Goal: Communication & Community: Answer question/provide support

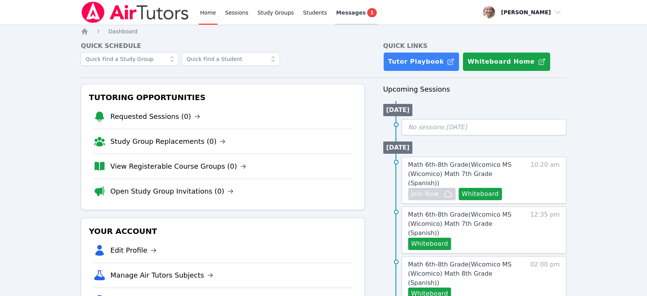
click at [345, 14] on span "Messages" at bounding box center [350, 13] width 29 height 8
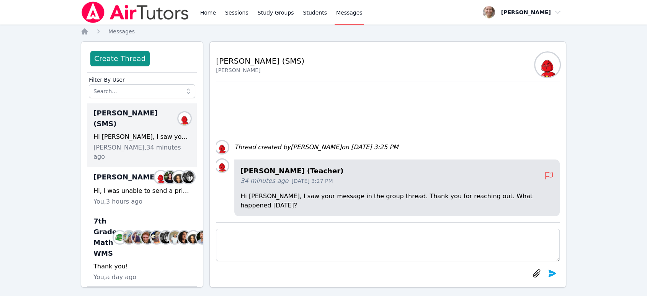
click at [420, 237] on textarea at bounding box center [388, 245] width 344 height 32
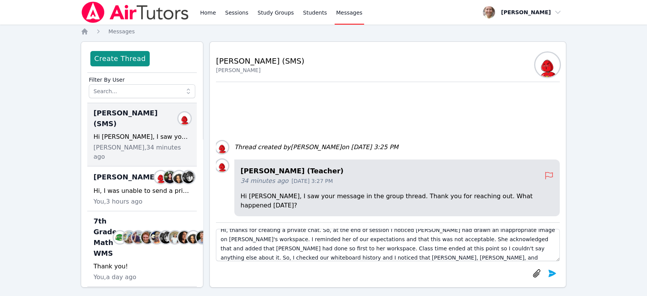
scroll to position [15, 0]
click at [385, 250] on textarea "Hi, thanks for creating a private chat. So, at the end of session I noticed [PE…" at bounding box center [388, 245] width 344 height 32
click at [326, 257] on textarea "Hi, thanks for creating a private chat. So, at the end of session I noticed [PE…" at bounding box center [388, 245] width 344 height 32
click at [327, 247] on textarea "Hi, thanks for creating a private chat. So, at the end of session I noticed [PE…" at bounding box center [388, 245] width 344 height 32
click at [439, 256] on textarea "Hi, thanks for creating a private chat. So, at the end of session I noticed [PE…" at bounding box center [388, 245] width 344 height 32
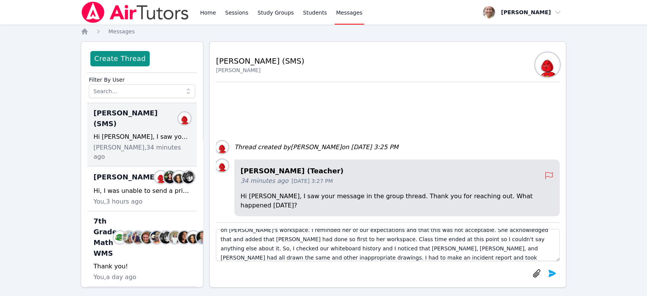
click at [351, 255] on textarea "Hi, thanks for creating a private chat. So, at the end of session I noticed [PE…" at bounding box center [388, 245] width 344 height 32
click at [447, 255] on textarea "Hi, thanks for creating a private chat. So, at the end of session I noticed [PE…" at bounding box center [388, 245] width 344 height 32
type textarea "Hi, thanks for creating a private chat. So, at the end of session I noticed [PE…"
click at [547, 273] on icon "submit" at bounding box center [551, 272] width 9 height 9
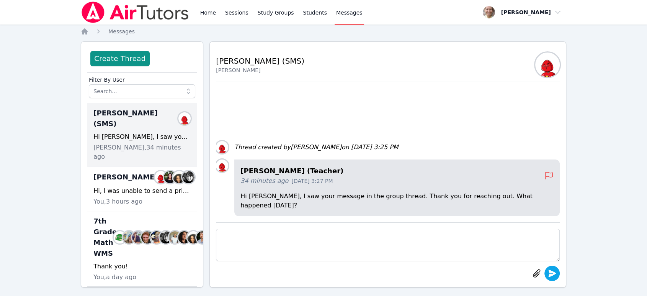
scroll to position [0, 0]
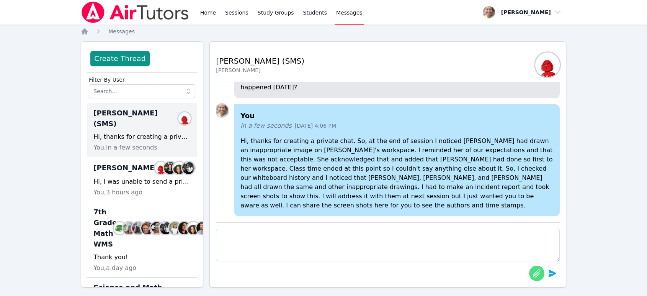
click at [533, 274] on icon "button" at bounding box center [536, 272] width 9 height 9
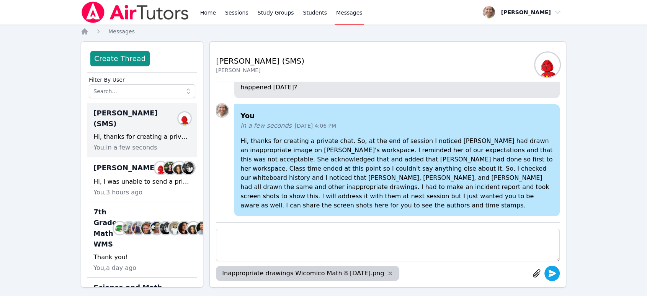
click at [554, 275] on icon "submit" at bounding box center [551, 272] width 9 height 9
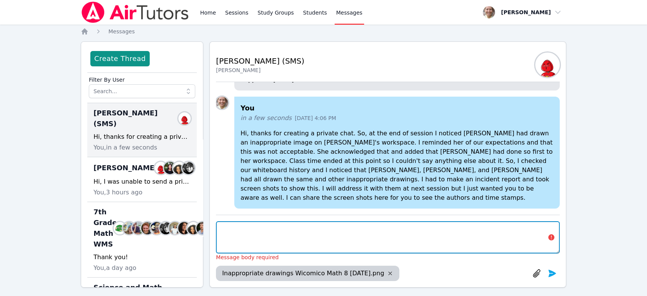
click at [550, 236] on textarea at bounding box center [388, 237] width 344 height 32
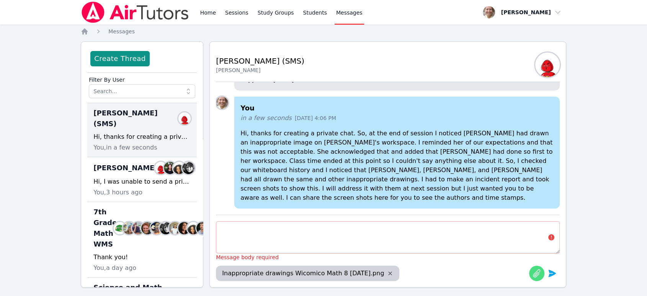
click at [539, 271] on icon "button" at bounding box center [536, 272] width 9 height 9
click at [393, 272] on icon "button" at bounding box center [390, 273] width 6 height 6
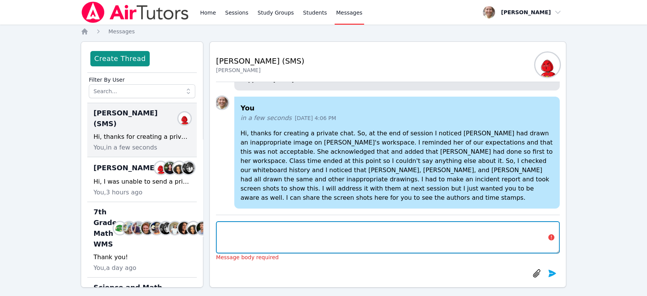
click at [473, 230] on textarea at bounding box center [388, 237] width 344 height 32
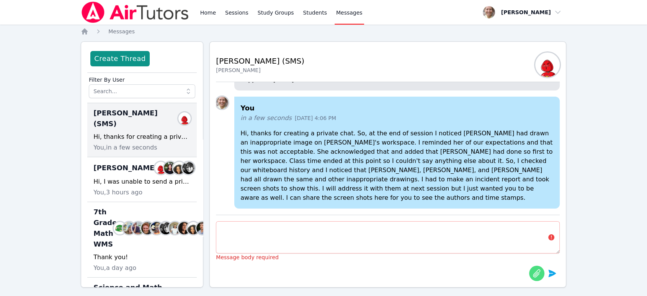
click at [534, 271] on icon "button" at bounding box center [536, 272] width 9 height 9
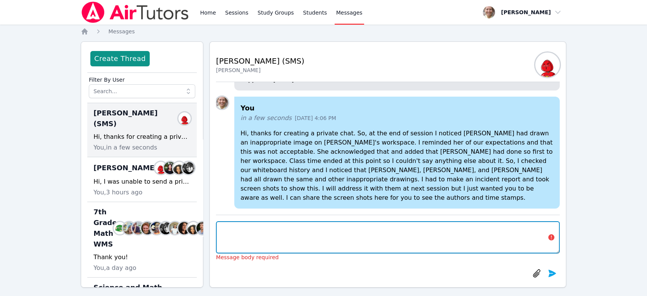
click at [545, 240] on textarea at bounding box center [388, 237] width 344 height 32
click at [283, 238] on textarea at bounding box center [388, 237] width 344 height 32
click at [557, 230] on textarea at bounding box center [388, 237] width 344 height 32
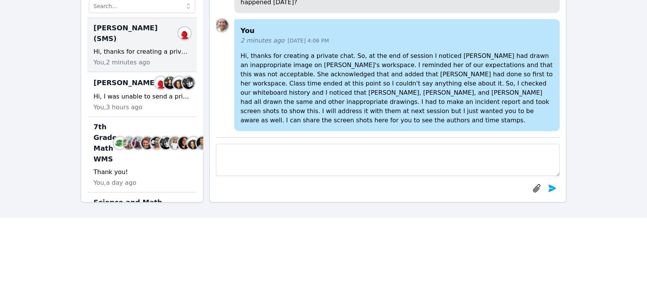
scroll to position [42, 0]
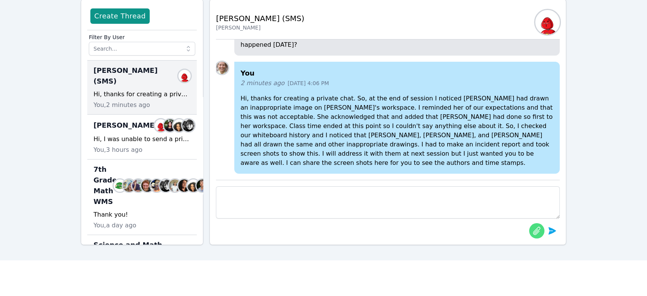
click at [537, 233] on icon "button" at bounding box center [536, 230] width 7 height 8
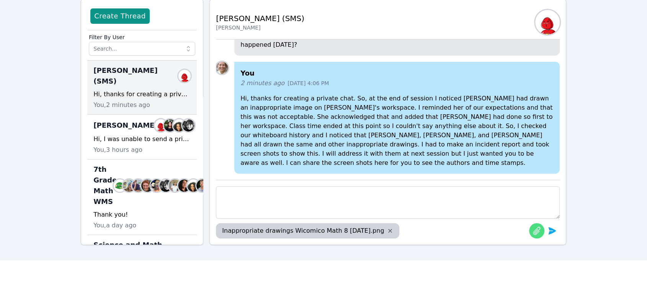
click at [539, 230] on icon "button" at bounding box center [536, 230] width 9 height 9
click at [548, 233] on icon "submit" at bounding box center [551, 230] width 9 height 9
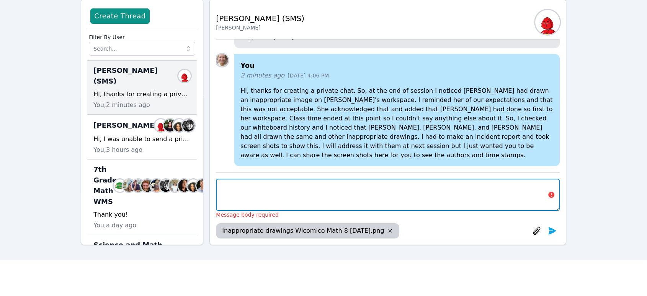
click at [488, 203] on textarea at bounding box center [388, 194] width 344 height 32
click at [222, 185] on textarea "Screenshot attached here" at bounding box center [388, 194] width 344 height 32
type textarea "1st Screenshot attached here"
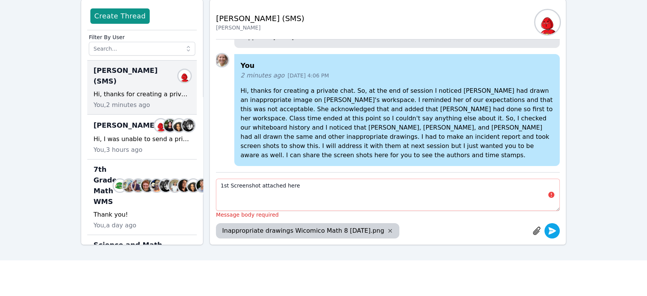
click at [549, 230] on icon "submit" at bounding box center [552, 230] width 8 height 7
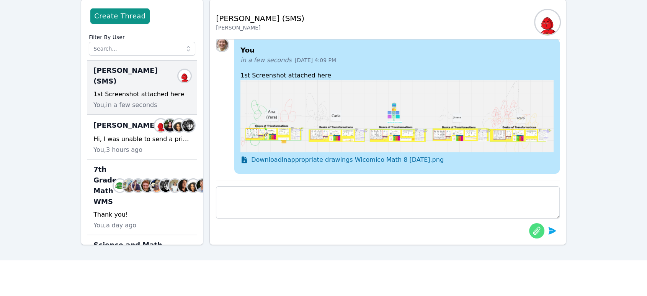
click at [539, 231] on icon "button" at bounding box center [536, 230] width 7 height 8
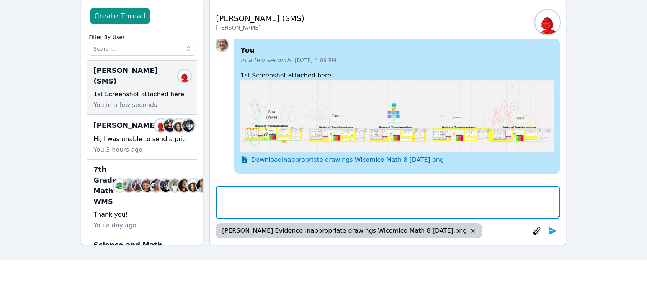
click at [407, 205] on textarea at bounding box center [388, 202] width 344 height 32
type textarea "[PERSON_NAME]"
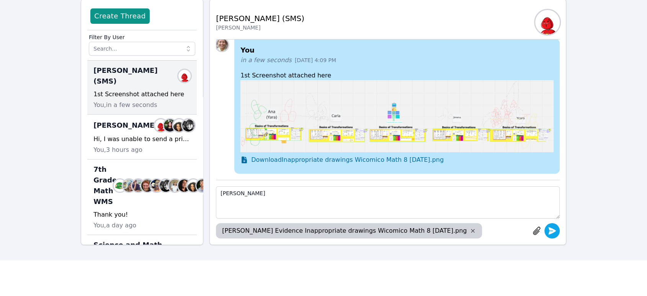
click at [551, 232] on icon "submit" at bounding box center [552, 230] width 8 height 7
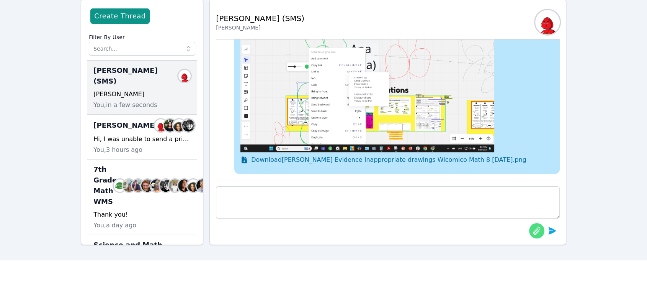
click at [533, 229] on icon "button" at bounding box center [536, 230] width 9 height 9
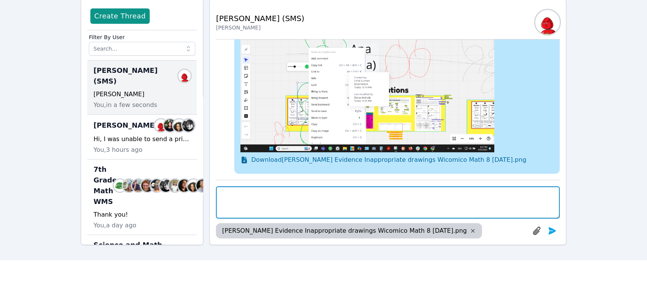
click at [472, 201] on textarea at bounding box center [388, 202] width 344 height 32
type textarea "[PERSON_NAME]"
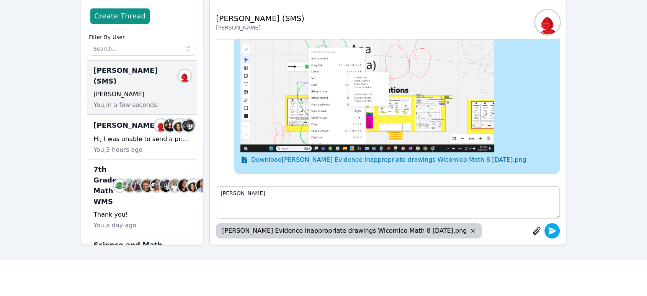
click at [551, 235] on icon "submit" at bounding box center [551, 230] width 9 height 9
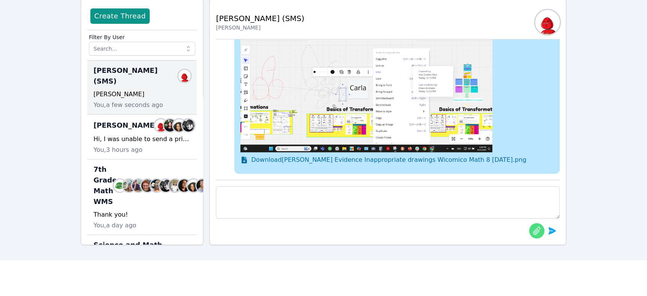
click at [534, 234] on icon "button" at bounding box center [536, 230] width 7 height 8
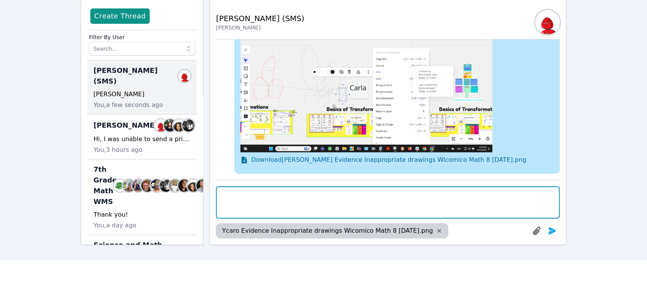
click at [276, 199] on textarea at bounding box center [388, 202] width 344 height 32
type textarea "Ycaro"
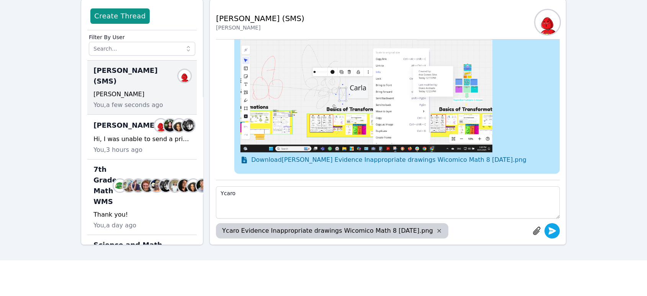
click at [548, 232] on icon "submit" at bounding box center [551, 230] width 9 height 9
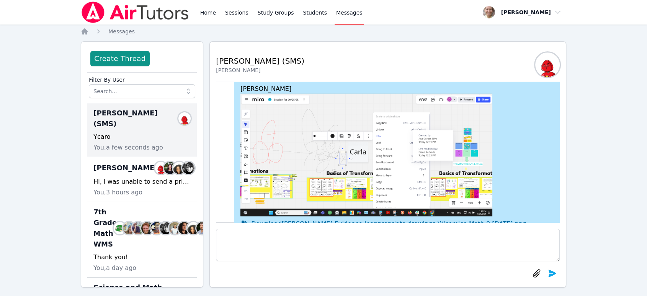
scroll to position [0, 0]
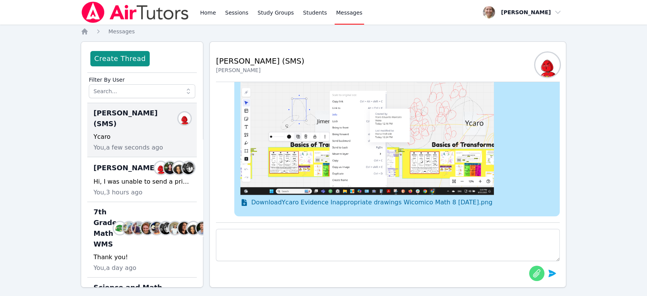
click at [539, 271] on icon "button" at bounding box center [536, 272] width 9 height 9
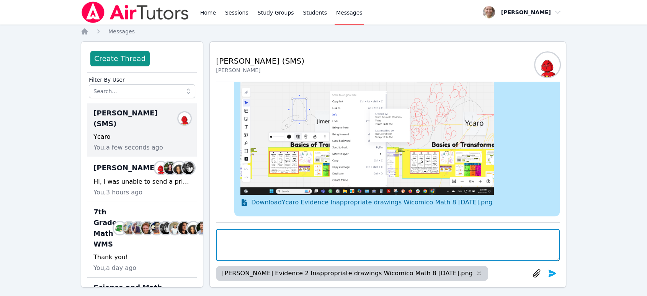
click at [459, 248] on textarea at bounding box center [388, 245] width 344 height 32
type textarea "[PERSON_NAME] 2"
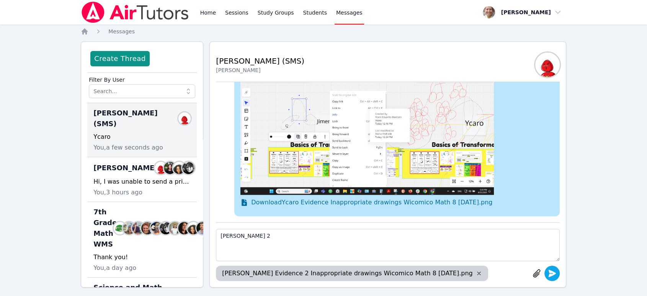
click at [549, 270] on icon "submit" at bounding box center [552, 272] width 8 height 7
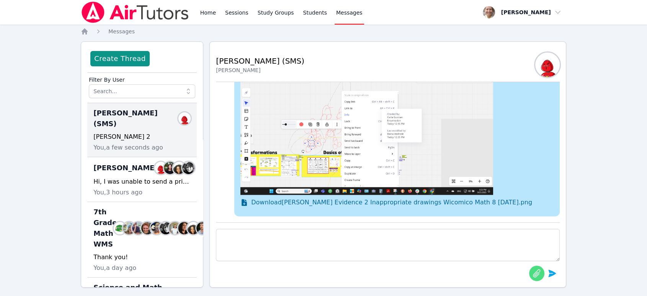
click at [538, 268] on icon "button" at bounding box center [536, 272] width 9 height 9
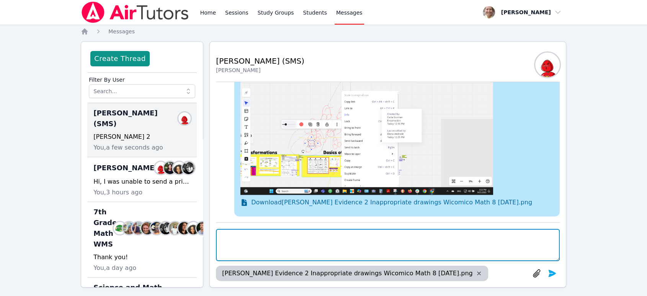
click at [481, 245] on textarea at bounding box center [388, 245] width 344 height 32
type textarea "[PERSON_NAME] 2"
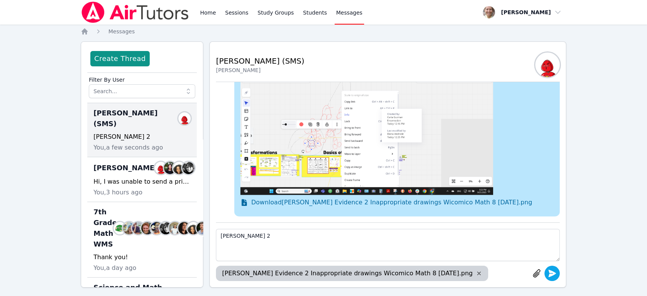
click at [550, 279] on button "submit" at bounding box center [551, 272] width 15 height 15
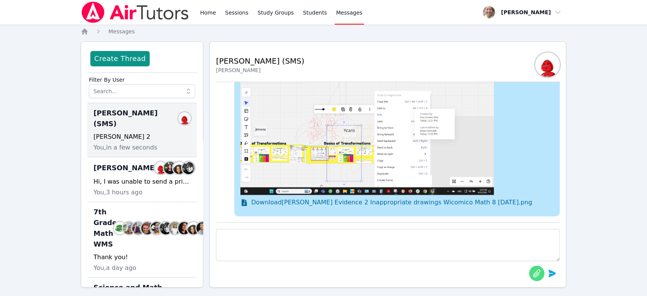
click at [533, 273] on icon "button" at bounding box center [536, 272] width 9 height 9
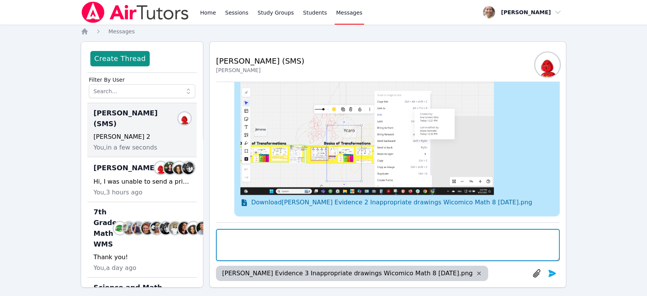
click at [396, 245] on textarea at bounding box center [388, 245] width 344 height 32
type textarea "[PERSON_NAME] 3"
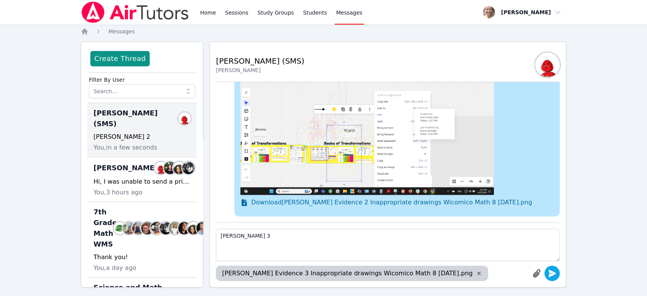
click at [548, 274] on icon "submit" at bounding box center [551, 272] width 9 height 9
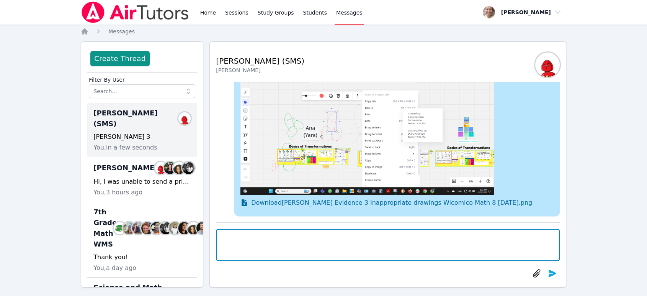
click at [452, 243] on textarea at bounding box center [388, 245] width 344 height 32
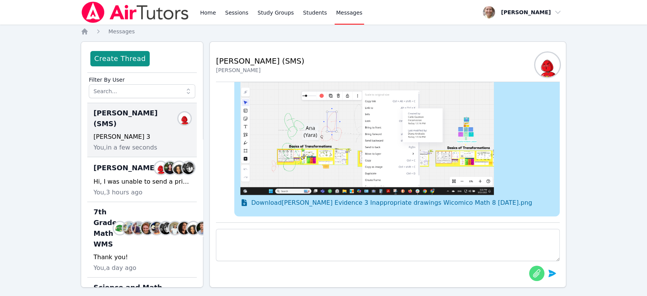
click at [533, 273] on icon "button" at bounding box center [536, 272] width 9 height 9
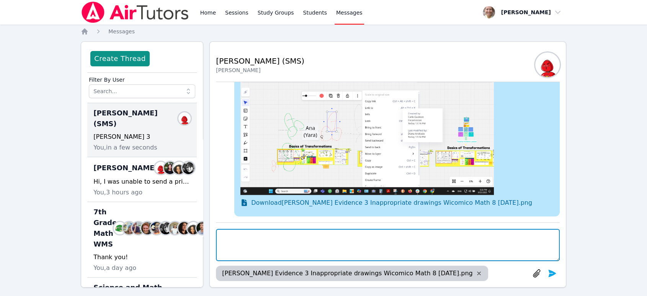
click at [484, 241] on textarea at bounding box center [388, 245] width 344 height 32
type textarea "[PERSON_NAME] 3"
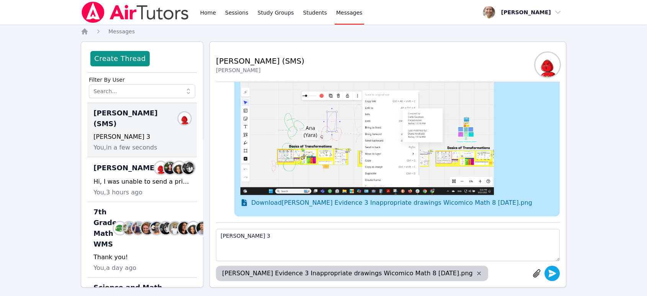
click at [549, 271] on icon "submit" at bounding box center [552, 272] width 8 height 7
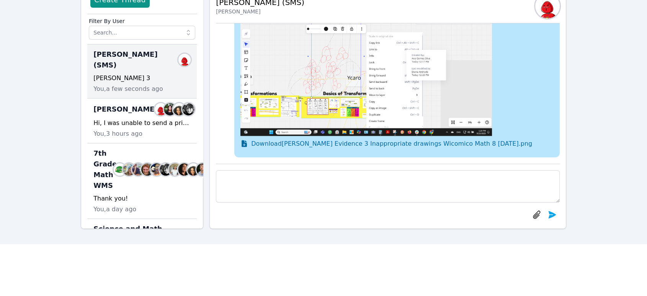
scroll to position [22, 0]
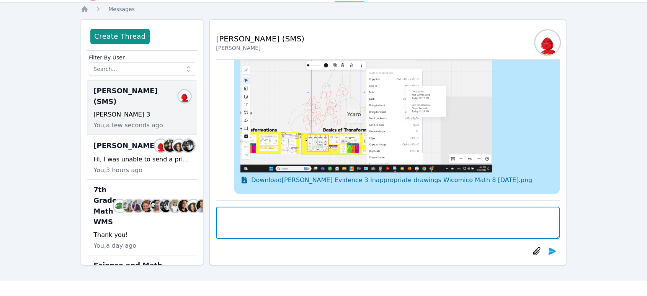
click at [525, 214] on textarea at bounding box center [388, 222] width 344 height 32
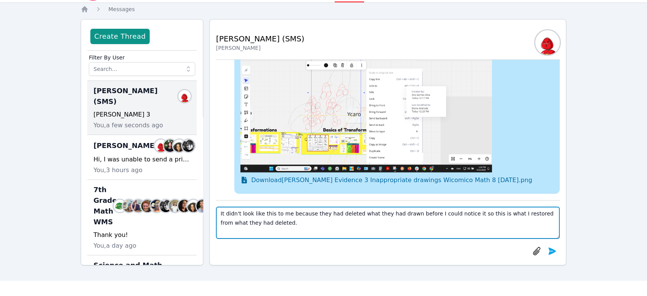
click at [220, 212] on textarea "It didn't look like this to me because they had deleted what they had drawn bef…" at bounding box center [388, 222] width 344 height 32
click at [330, 214] on textarea "Also, the whiteboard didn't look like this to me because they had deleted what …" at bounding box center [388, 222] width 344 height 32
click at [418, 214] on textarea "Also, the whiteboard didn't look like this to me or the whole class because the…" at bounding box center [388, 222] width 344 height 32
click at [500, 213] on textarea "Also, the whiteboard didn't look like this to me or the whole class because the…" at bounding box center [388, 222] width 344 height 32
click at [422, 223] on textarea "Also, the whiteboard didn't look like this to me or the whole class because the…" at bounding box center [388, 222] width 344 height 32
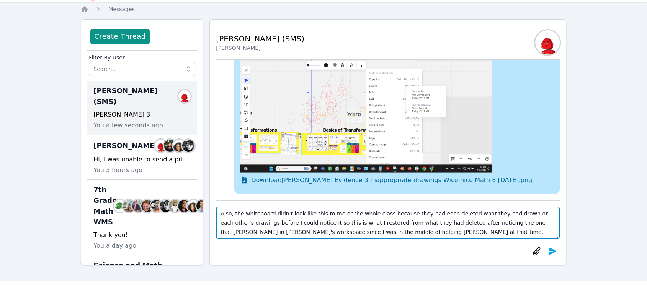
click at [340, 229] on textarea "Also, the whiteboard didn't look like this to me or the whole class because the…" at bounding box center [388, 222] width 344 height 32
type textarea "Also, the whiteboard didn't look like this to me or the whole class because the…"
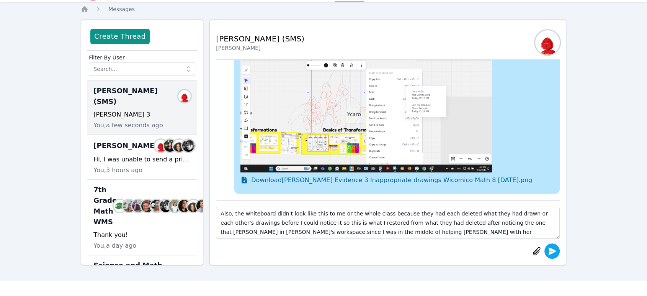
click at [556, 250] on icon "submit" at bounding box center [551, 250] width 9 height 9
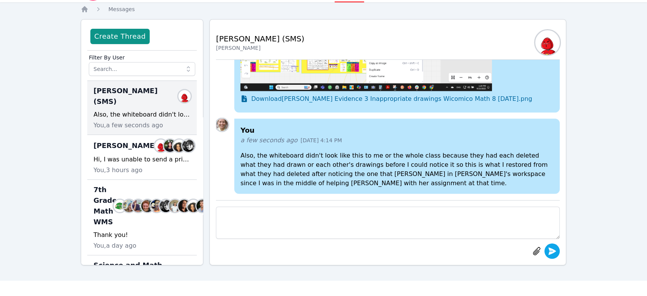
scroll to position [0, 0]
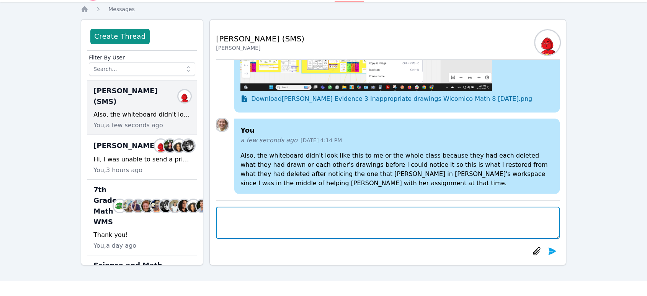
click at [388, 217] on textarea at bounding box center [388, 222] width 344 height 32
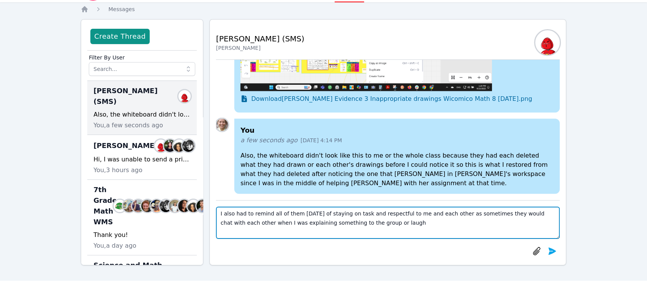
click at [515, 215] on textarea "I also had to remind all of them today of staying on task and respectful to me …" at bounding box center [388, 222] width 344 height 32
click at [400, 226] on textarea "I also had to remind all of them today of staying on task and respectful to me …" at bounding box center [388, 222] width 344 height 32
click at [503, 214] on textarea "I also had to remind all of them today of staying on task and respectful to me …" at bounding box center [388, 222] width 344 height 32
click at [397, 214] on textarea "I also had to remind all of them today of staying on task and respectful to me …" at bounding box center [388, 222] width 344 height 32
click at [473, 225] on textarea "I also had to remind all of them today of staying on task and respectful to eac…" at bounding box center [388, 222] width 344 height 32
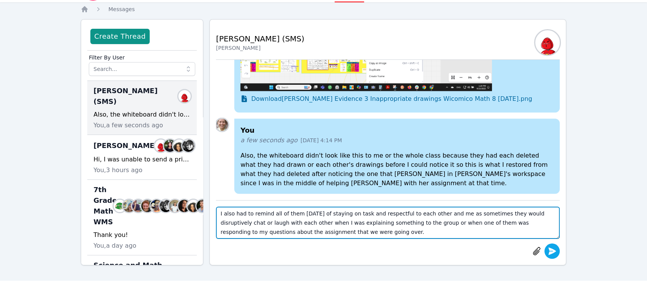
type textarea "I also had to remind all of them [DATE] of staying on task and respectful to ea…"
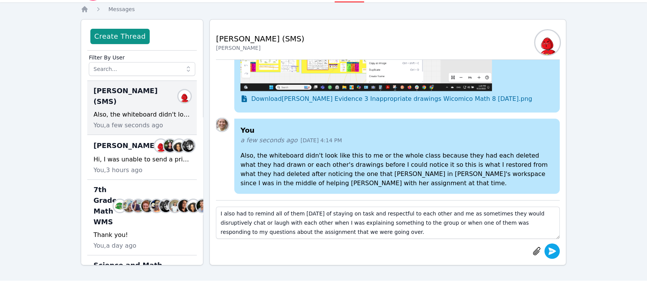
click at [550, 247] on icon "submit" at bounding box center [551, 250] width 9 height 9
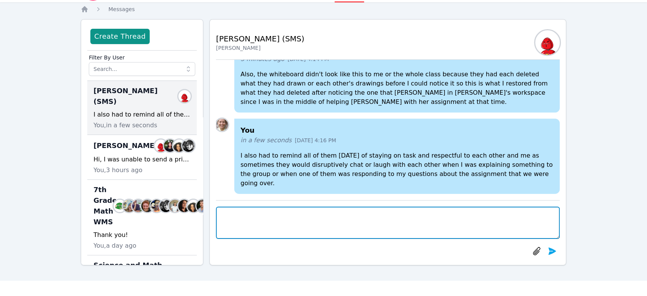
click at [515, 217] on textarea at bounding box center [388, 222] width 344 height 32
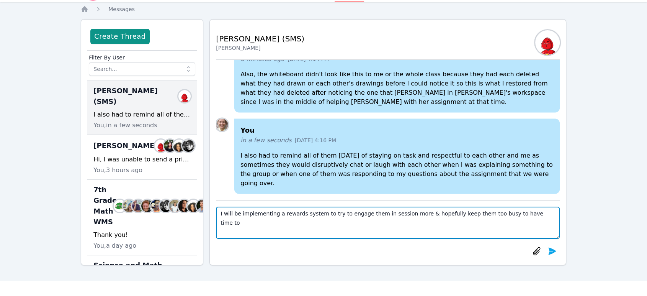
click at [486, 214] on textarea "I will be implementing a rewards system to try to engage them in session more &…" at bounding box center [388, 222] width 344 height 32
click at [548, 219] on textarea "I will be implementing a rewards system to try to engage them in session more &…" at bounding box center [388, 222] width 344 height 32
drag, startPoint x: 487, startPoint y: 212, endPoint x: 494, endPoint y: 212, distance: 7.7
click at [494, 212] on textarea "I will be implementing a rewards system to try to engage them in session more &…" at bounding box center [388, 222] width 344 height 32
click at [368, 226] on textarea "I will be implementing a rewards system to try to engage them in session more &…" at bounding box center [388, 222] width 344 height 32
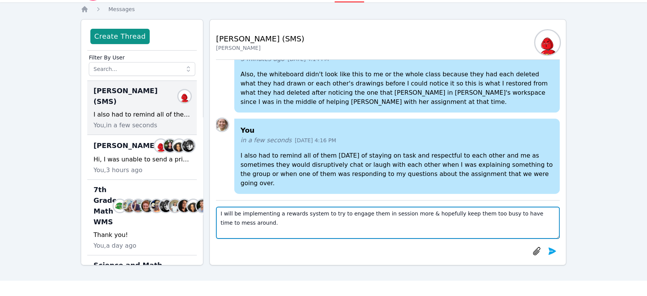
click at [279, 214] on textarea "I will be implementing a rewards system to try to engage them in session more &…" at bounding box center [388, 222] width 344 height 32
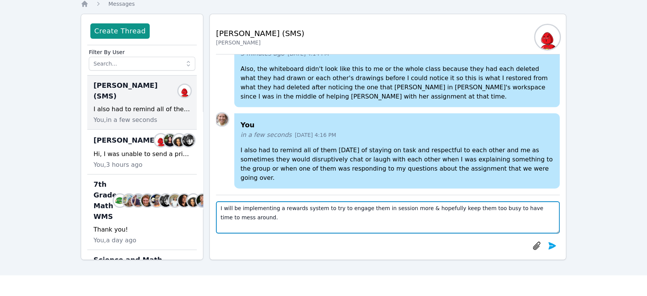
scroll to position [42, 0]
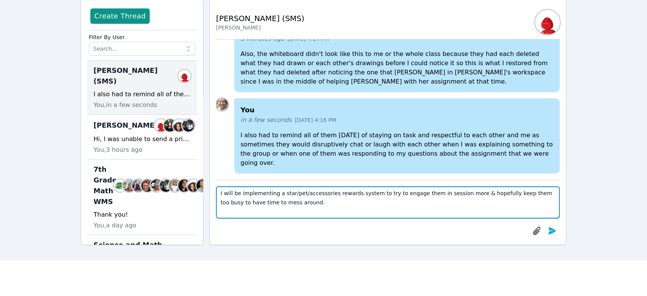
click at [286, 205] on textarea "I will be implementing a star/pet/accessories rewards system to try to engage t…" at bounding box center [388, 202] width 344 height 32
type textarea "I will be implementing a star/pet/accessories rewards system to try to engage t…"
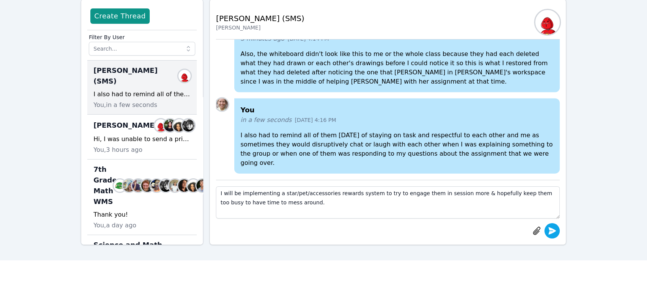
click at [548, 227] on icon "submit" at bounding box center [552, 230] width 8 height 7
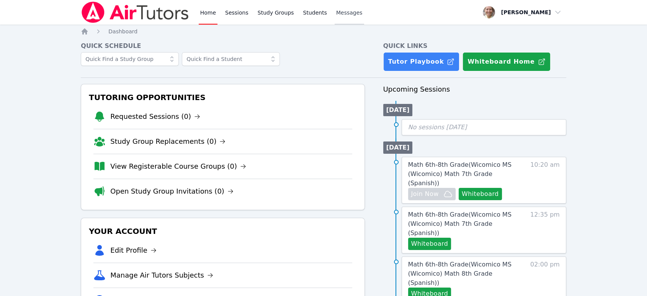
click at [336, 16] on span "Messages" at bounding box center [349, 13] width 26 height 8
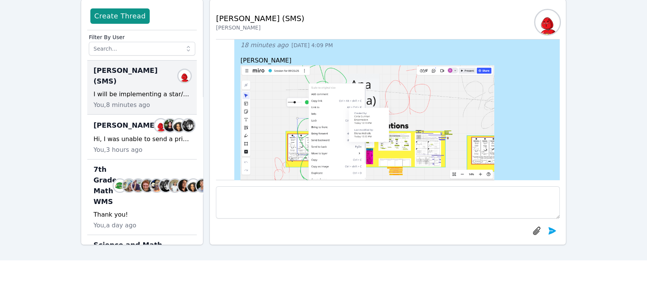
scroll to position [-1395, 0]
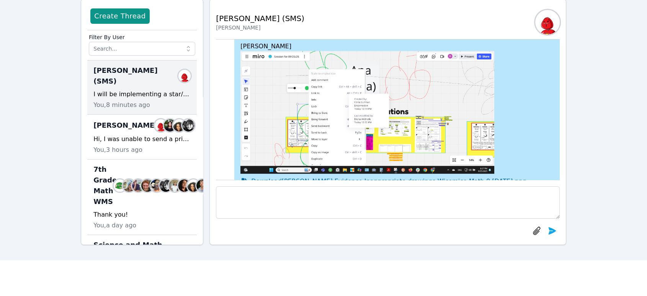
click at [464, 129] on img at bounding box center [367, 112] width 254 height 123
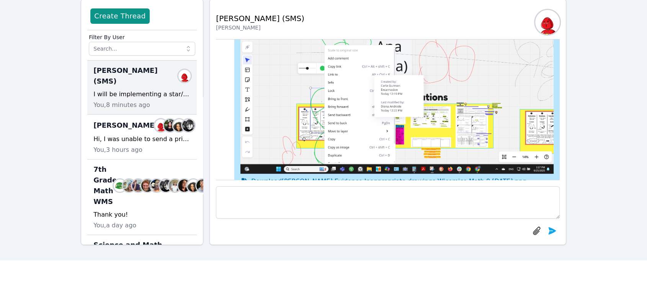
scroll to position [-1420, 0]
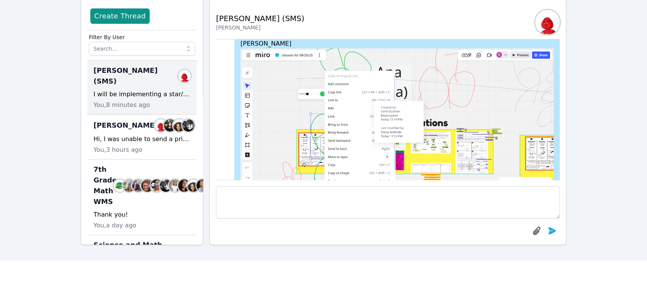
click at [464, 129] on img at bounding box center [396, 123] width 313 height 151
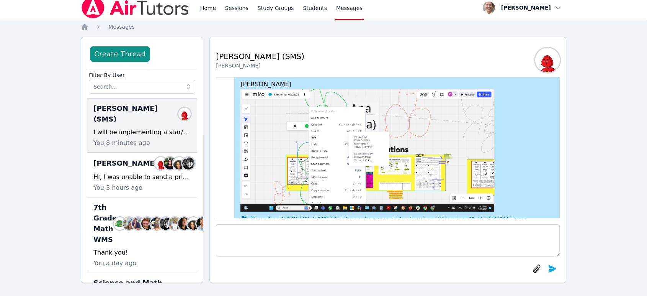
scroll to position [0, 0]
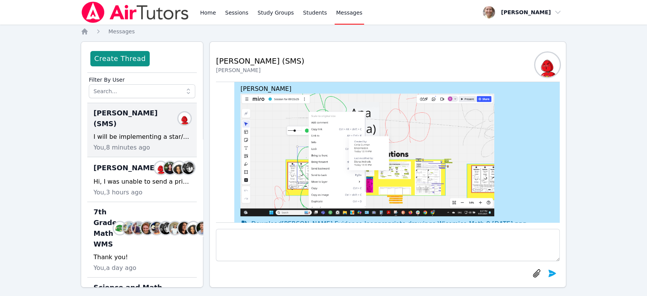
click at [481, 126] on img at bounding box center [367, 154] width 254 height 123
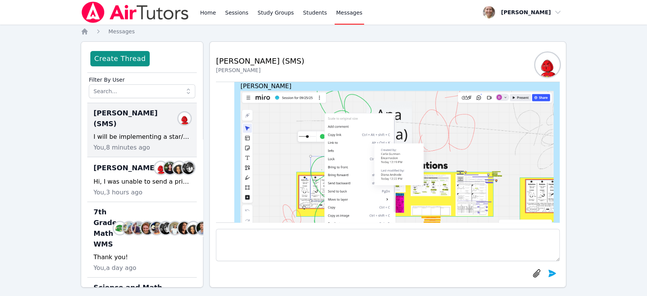
click at [481, 126] on img at bounding box center [396, 166] width 313 height 151
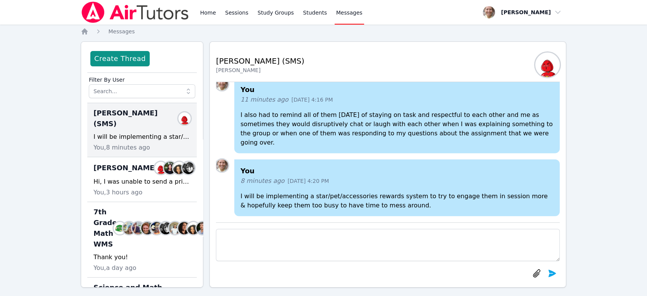
click at [588, 143] on div "Home Sessions Study Groups Students Messages Open user menu [PERSON_NAME] Open …" at bounding box center [323, 151] width 647 height 302
click at [230, 11] on link "Sessions" at bounding box center [237, 12] width 26 height 25
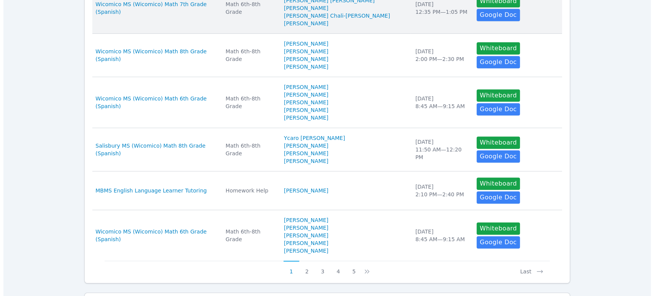
scroll to position [383, 0]
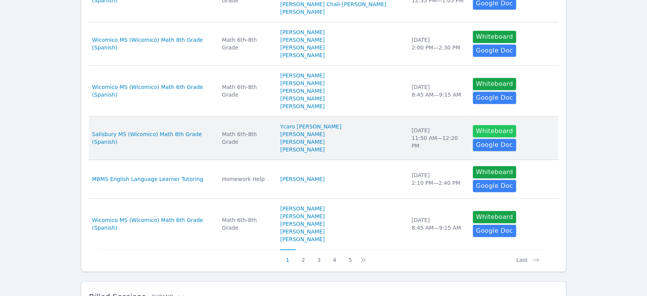
click at [475, 125] on button "Whiteboard" at bounding box center [494, 131] width 43 height 12
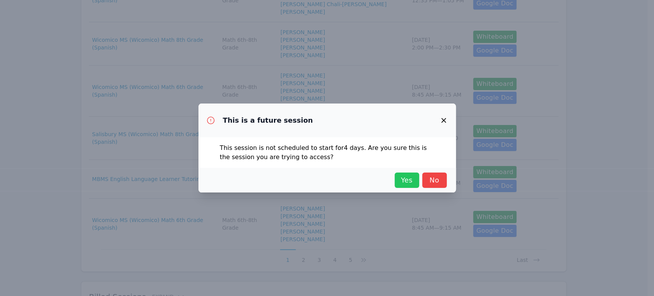
click at [407, 180] on span "Yes" at bounding box center [406, 180] width 17 height 11
